Goal: Find specific page/section: Find specific page/section

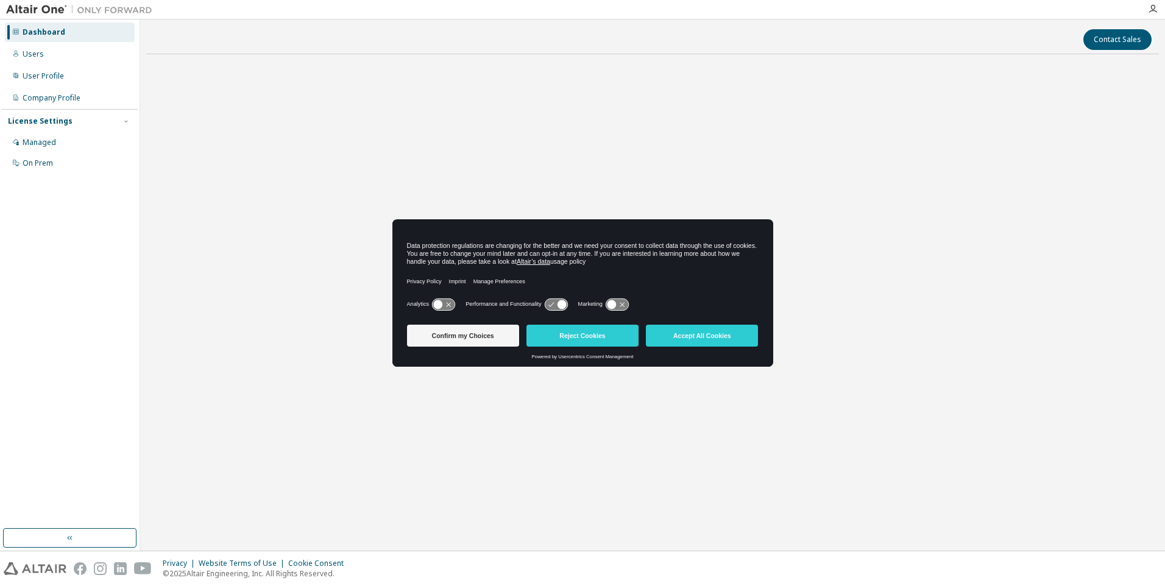
click at [684, 335] on button "Accept All Cookies" at bounding box center [702, 336] width 112 height 22
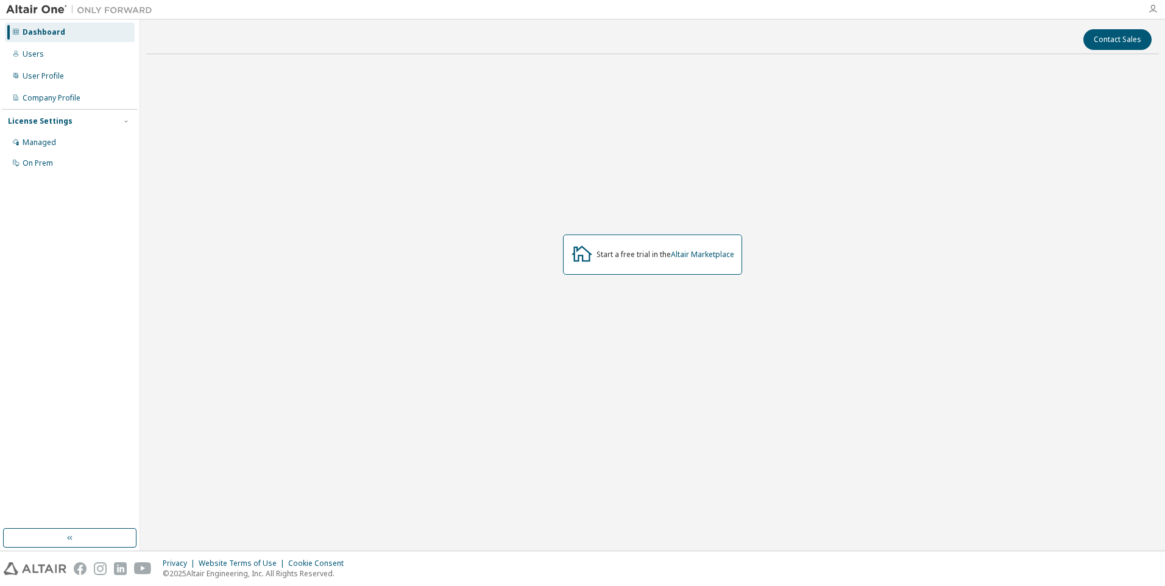
click at [1156, 13] on icon "button" at bounding box center [1153, 9] width 10 height 10
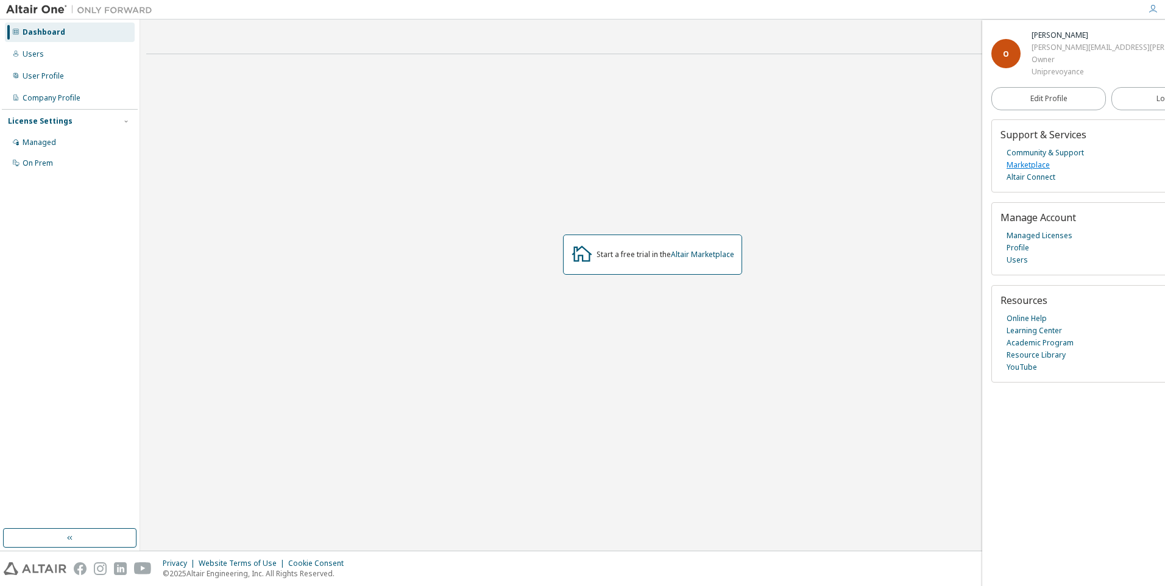
click at [1035, 163] on link "Marketplace" at bounding box center [1028, 165] width 43 height 12
click at [43, 147] on div "Managed" at bounding box center [40, 143] width 34 height 10
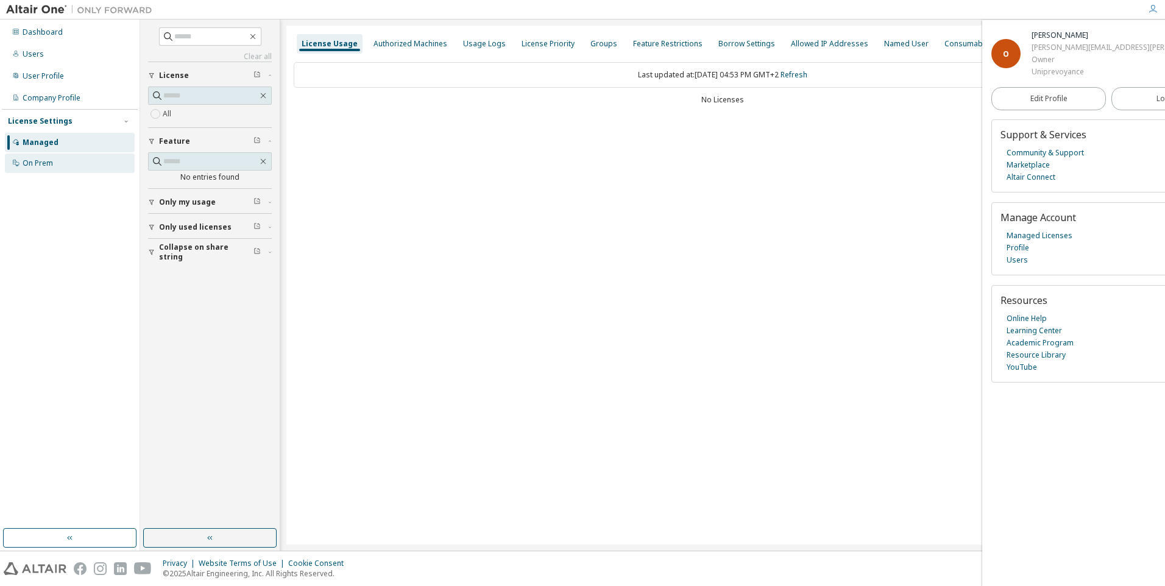
click at [41, 162] on div "On Prem" at bounding box center [38, 163] width 30 height 10
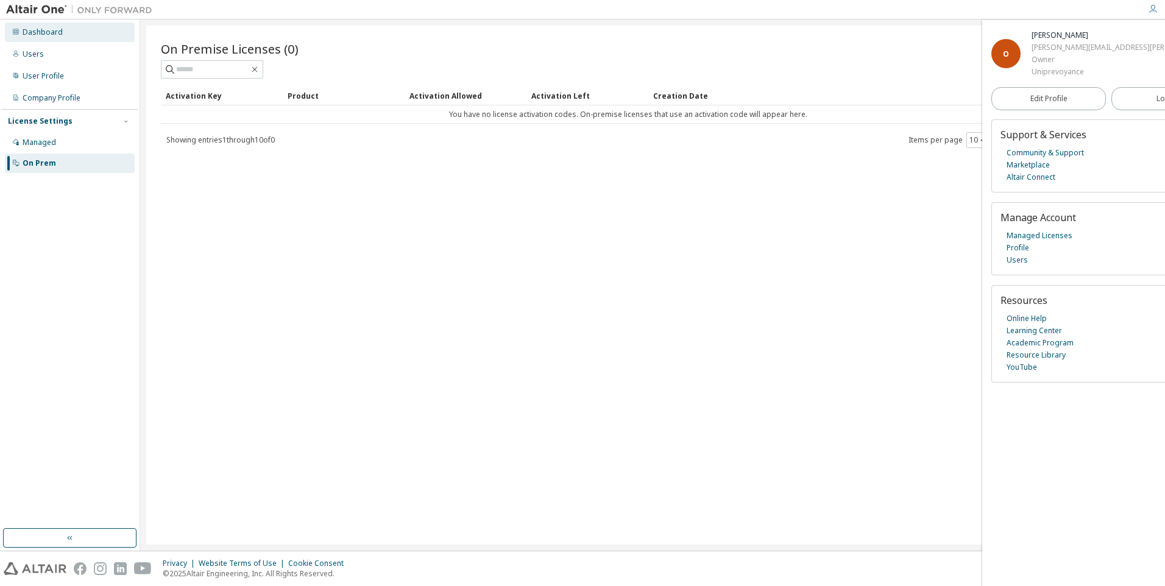
click at [48, 34] on div "Dashboard" at bounding box center [43, 32] width 40 height 10
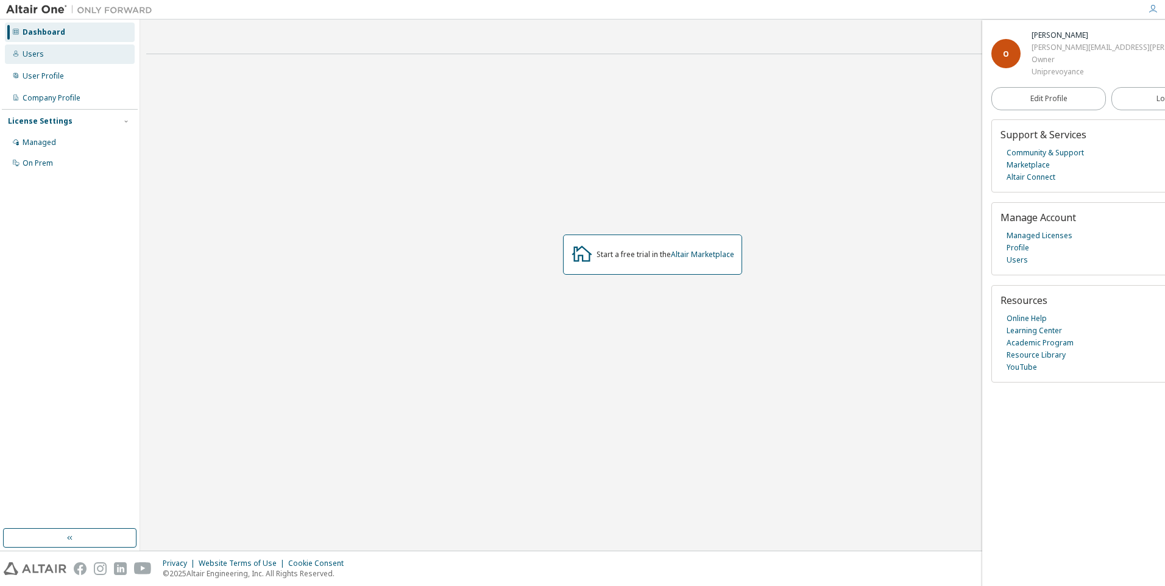
click at [33, 51] on div "Users" at bounding box center [33, 54] width 21 height 10
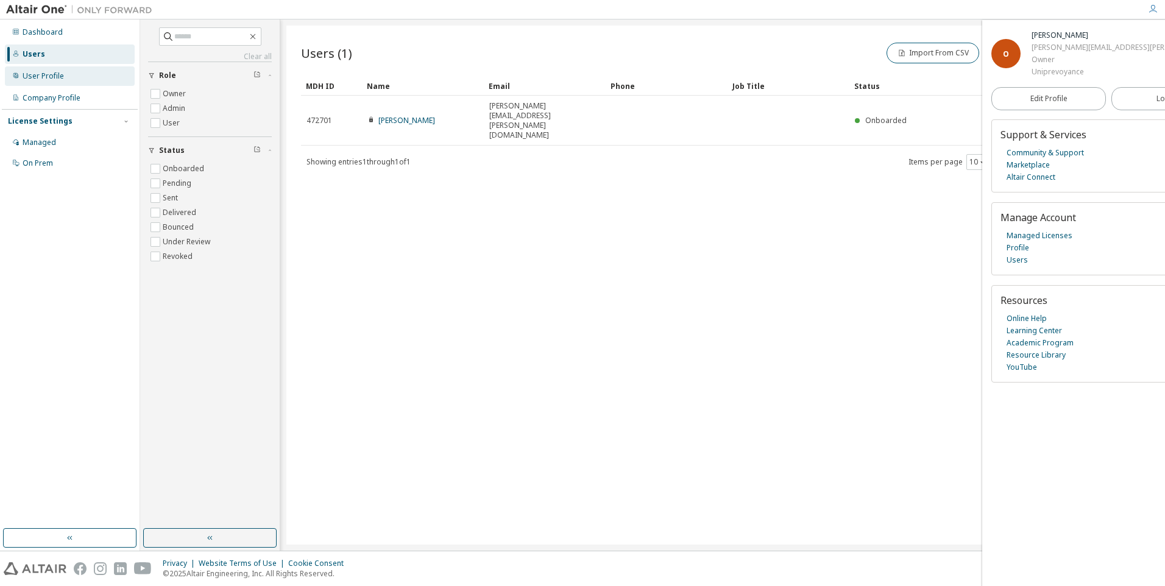
click at [49, 74] on div "User Profile" at bounding box center [43, 76] width 41 height 10
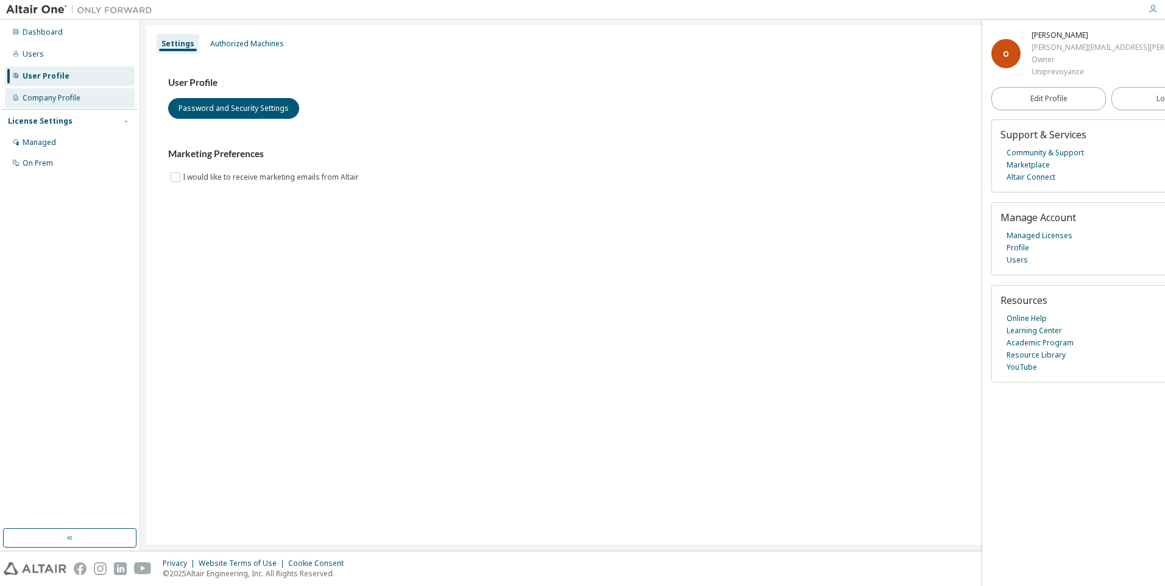
click at [61, 93] on div "Company Profile" at bounding box center [52, 98] width 58 height 10
